Goal: Navigation & Orientation: Find specific page/section

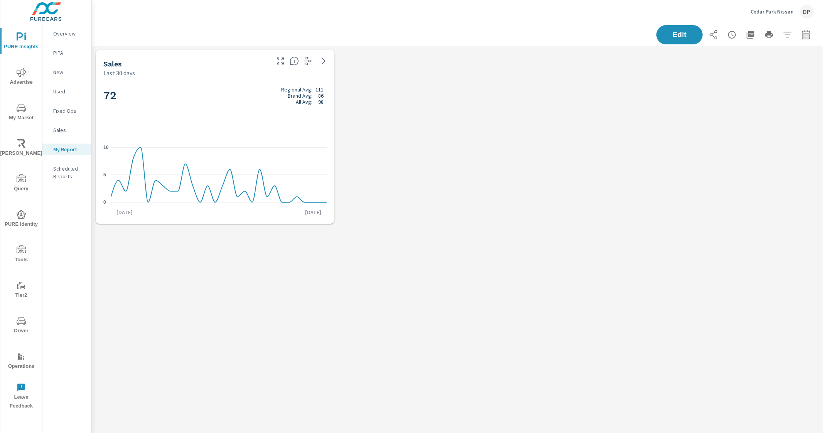
scroll to position [196, 746]
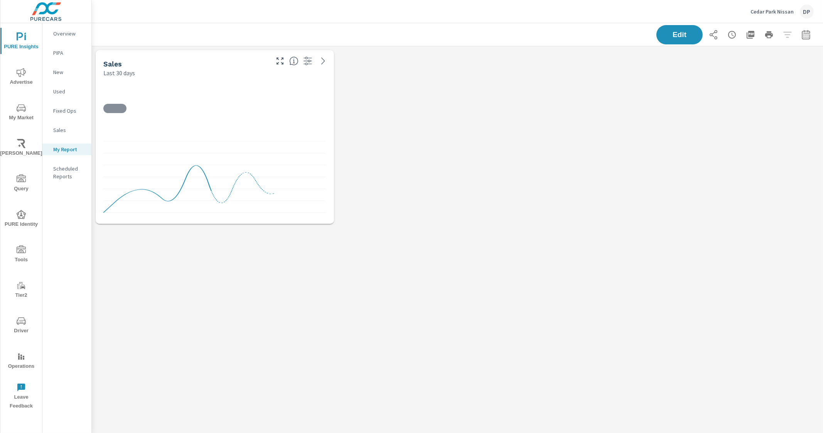
scroll to position [196, 738]
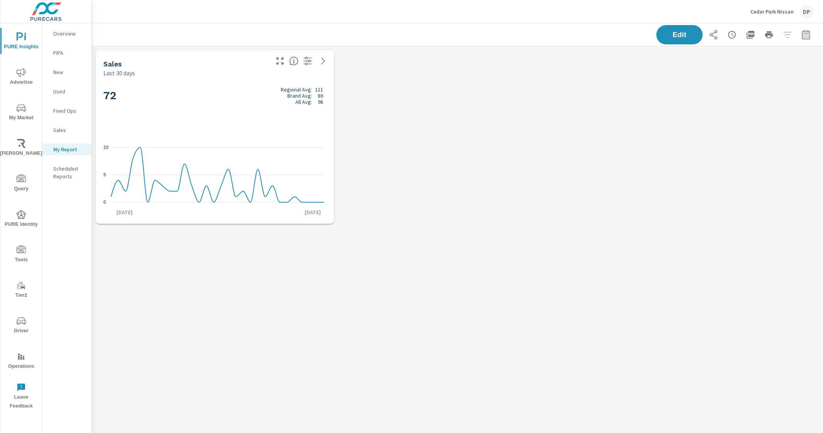
click at [364, 281] on div "Sales Last 30 days 72 Regional Avg: 111 Brand Avg: 86 All Avg: 98 0 5 10 Jul 22…" at bounding box center [457, 261] width 731 height 431
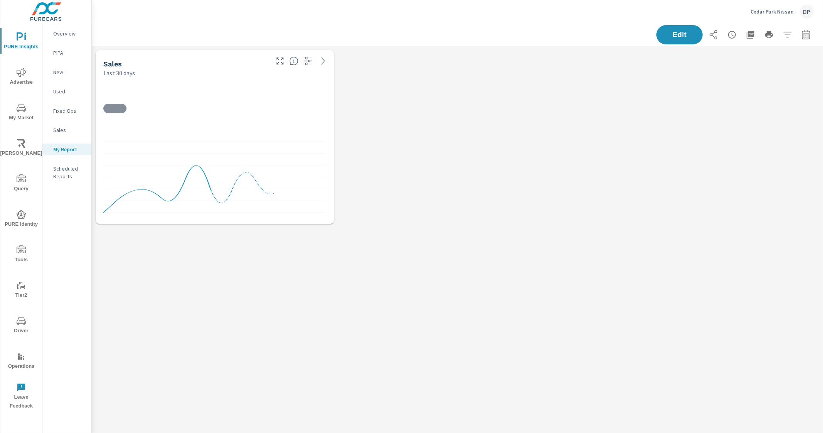
scroll to position [196, 738]
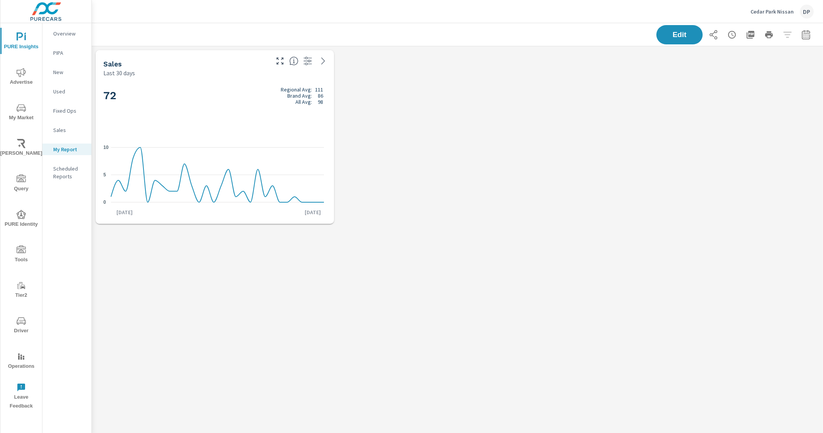
click at [62, 37] on div "Overview" at bounding box center [66, 34] width 49 height 12
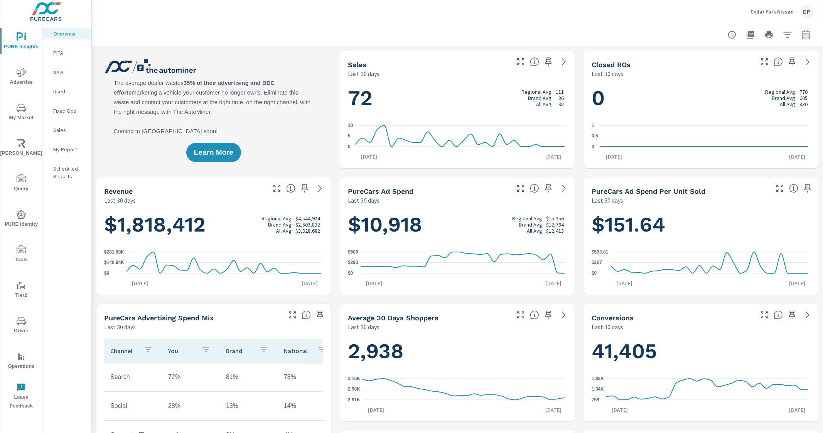
click at [61, 146] on p "My Report" at bounding box center [69, 149] width 32 height 8
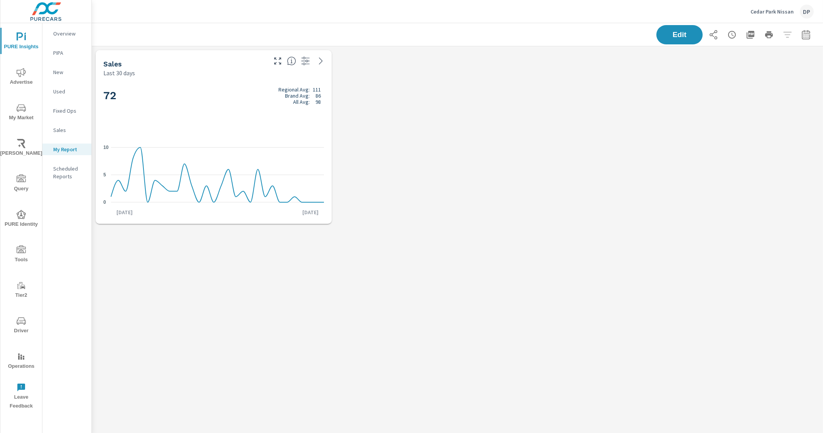
scroll to position [196, 738]
click at [67, 148] on p "My Report" at bounding box center [69, 149] width 32 height 8
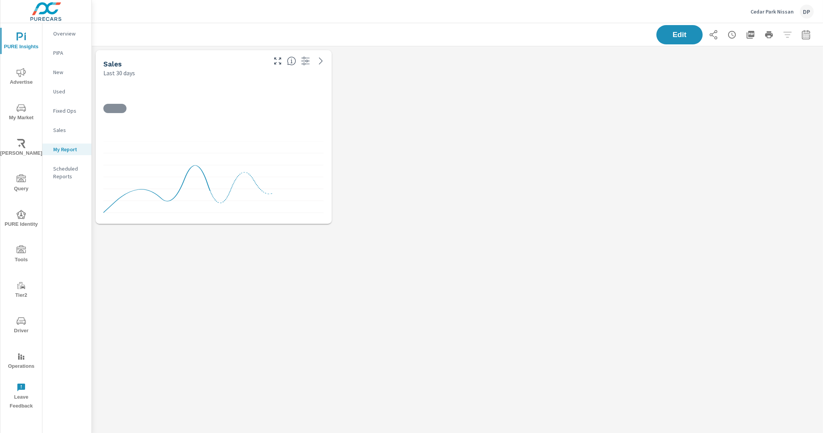
scroll to position [196, 738]
